Goal: Transaction & Acquisition: Obtain resource

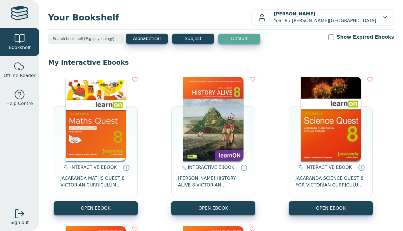
click at [114, 207] on button "OPEN EBOOK" at bounding box center [96, 208] width 84 height 14
click at [75, 211] on button "OPEN EBOOK" at bounding box center [96, 208] width 84 height 14
